Goal: Check status: Check status

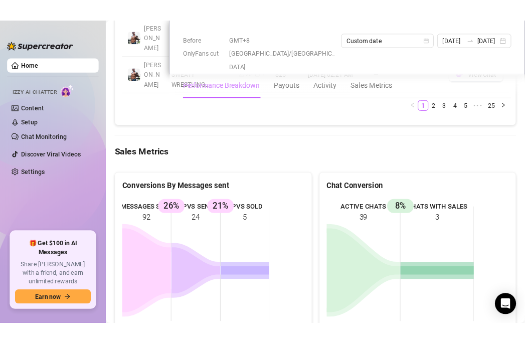
scroll to position [1408, 0]
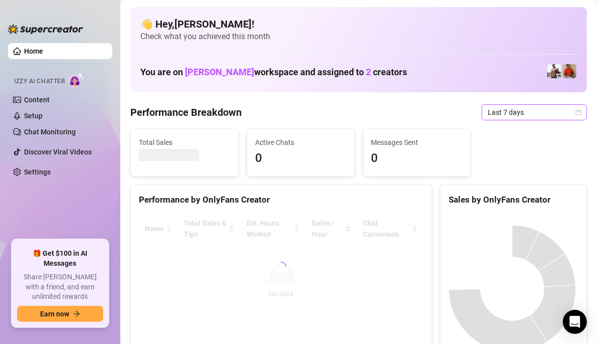
click at [524, 112] on icon "calendar" at bounding box center [578, 112] width 6 height 6
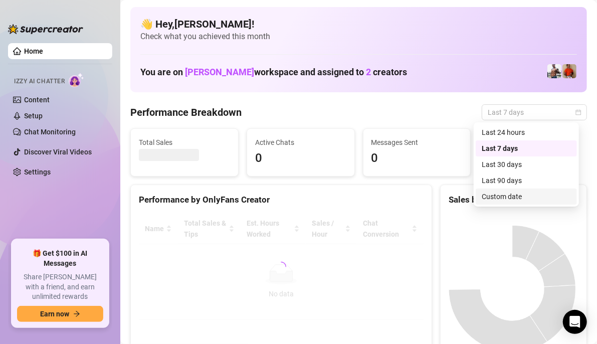
click at [513, 196] on div "Custom date" at bounding box center [525, 196] width 89 height 11
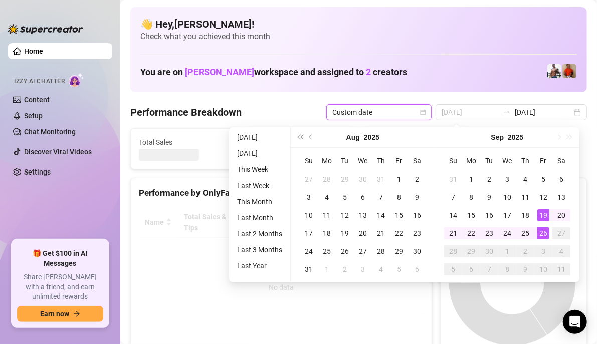
type input "[DATE]"
click at [524, 228] on div "26" at bounding box center [543, 233] width 12 height 12
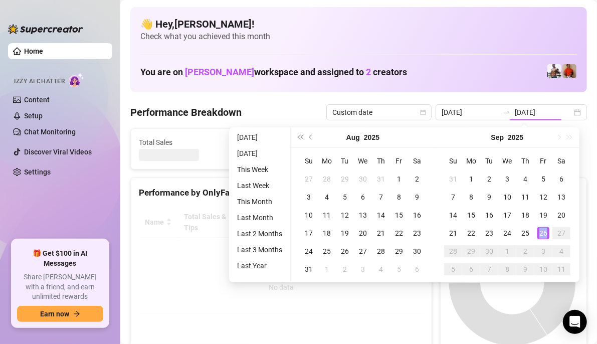
type input "[DATE]"
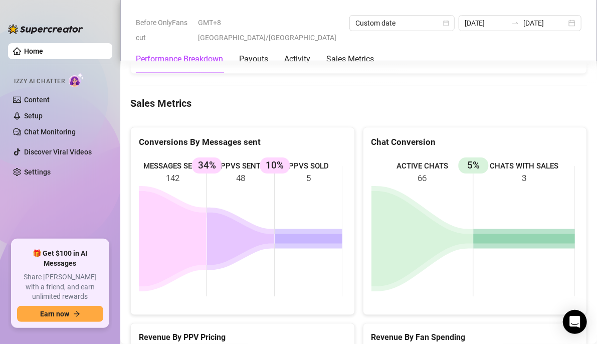
scroll to position [1403, 0]
